Goal: Information Seeking & Learning: Learn about a topic

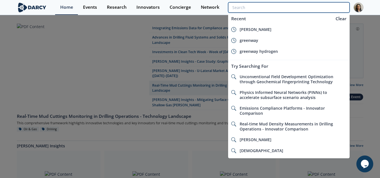
click at [339, 5] on input "search" at bounding box center [288, 7] width 121 height 10
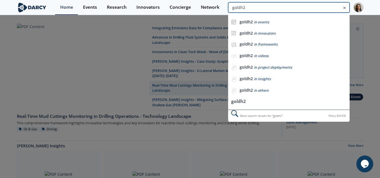
type input "goldh2"
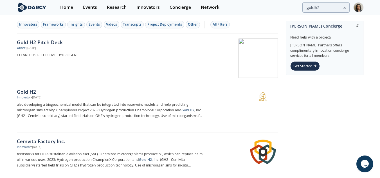
click at [152, 111] on p "also developing a biogeochemical model that can be integrated into reservoirs m…" at bounding box center [110, 110] width 186 height 17
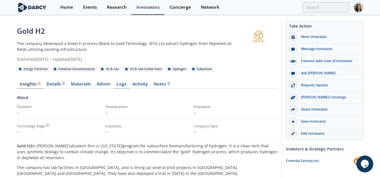
click at [118, 86] on link "Logs" at bounding box center [122, 85] width 16 height 7
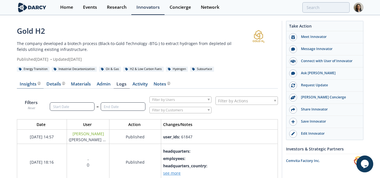
click at [20, 82] on div "Insights" at bounding box center [30, 84] width 21 height 5
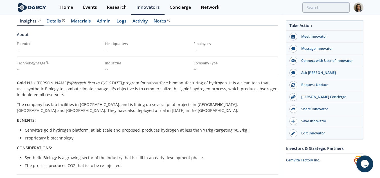
scroll to position [11, 0]
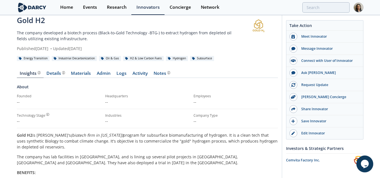
click at [58, 69] on div "Insights Details Product overview, business model, technology and applications …" at bounding box center [147, 179] width 261 height 232
click at [55, 76] on div "Details Product overview, business model, technology and applications as added …" at bounding box center [55, 73] width 19 height 5
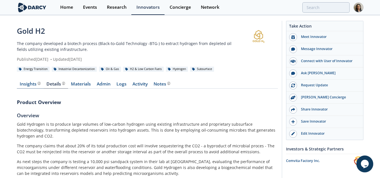
click at [23, 86] on div "Insights" at bounding box center [30, 84] width 21 height 5
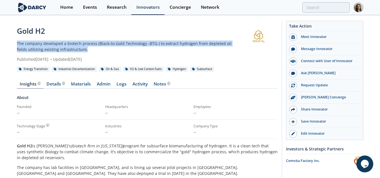
drag, startPoint x: 77, startPoint y: 49, endPoint x: 14, endPoint y: 45, distance: 63.5
click at [14, 45] on div "Gold H2 The company developed a biotech process (Black-to-Gold Technology -BTG-…" at bounding box center [190, 166] width 380 height 300
click at [25, 43] on p "The company developed a biotech process (Black-to-Gold Technology -BTG-) to ext…" at bounding box center [128, 47] width 223 height 12
drag, startPoint x: 18, startPoint y: 44, endPoint x: 81, endPoint y: 52, distance: 63.3
click at [81, 52] on p "The company developed a biotech process (Black-to-Gold Technology -BTG-) to ext…" at bounding box center [128, 47] width 223 height 12
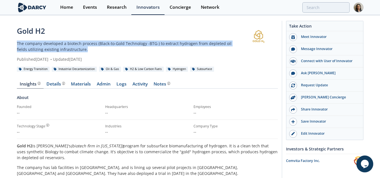
click at [72, 51] on p "The company developed a biotech process (Black-to-Gold Technology -BTG-) to ext…" at bounding box center [128, 47] width 223 height 12
